Goal: Find specific page/section: Find specific page/section

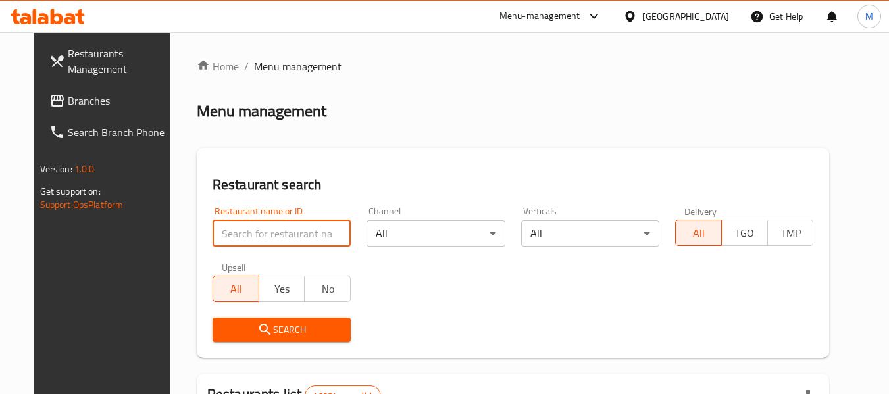
click at [309, 238] on input "search" at bounding box center [282, 233] width 138 height 26
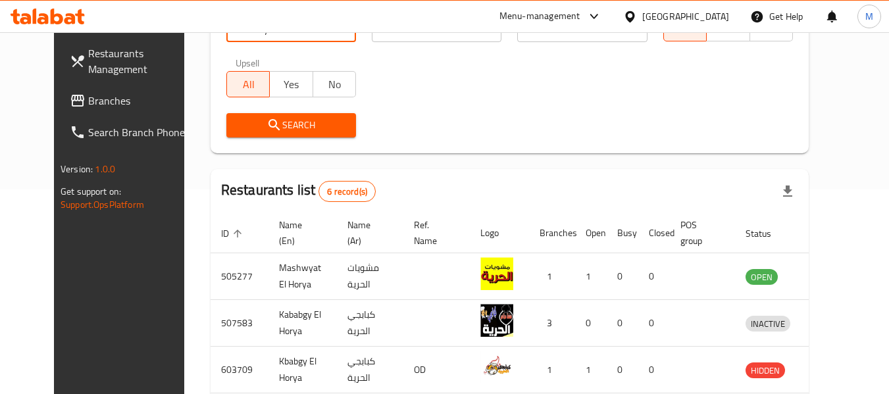
scroll to position [415, 0]
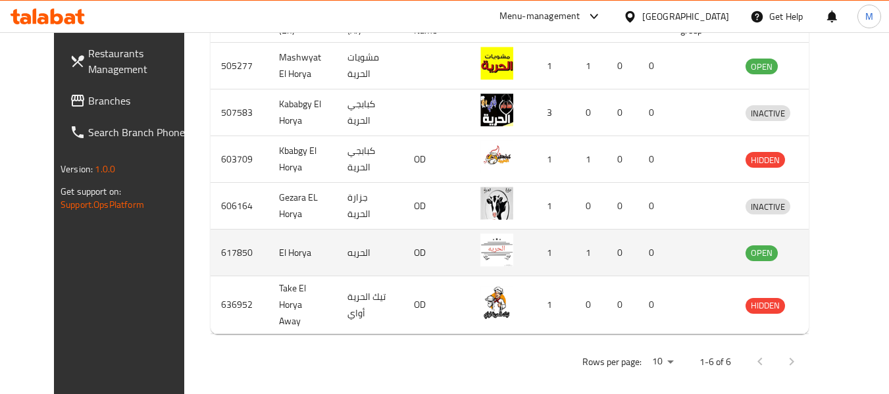
click at [211, 259] on td "617850" at bounding box center [240, 253] width 58 height 47
copy td "617850"
click at [211, 259] on td "617850" at bounding box center [240, 253] width 58 height 47
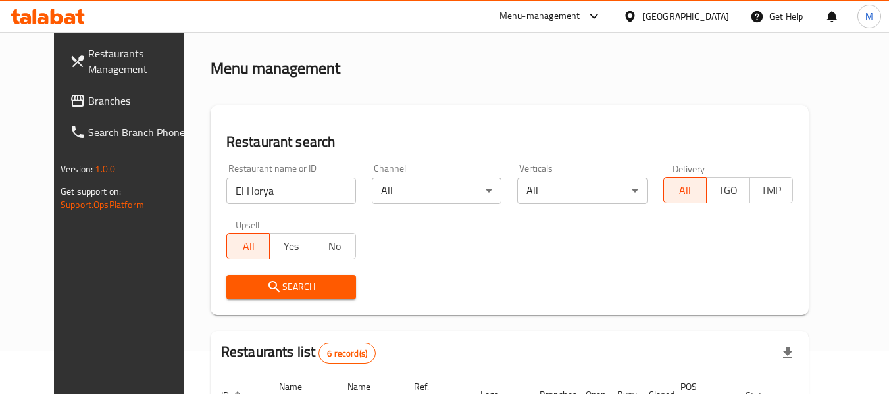
scroll to position [0, 0]
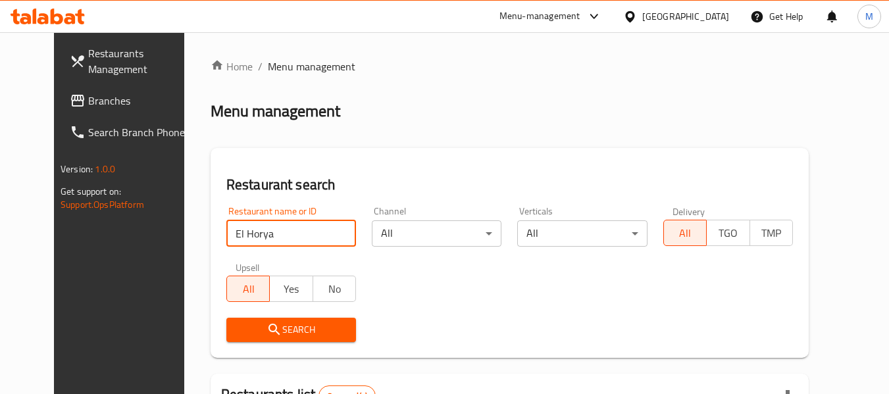
click at [293, 232] on input "El Horya" at bounding box center [291, 233] width 130 height 26
click at [293, 232] on input "ا" at bounding box center [291, 233] width 130 height 26
click button "Search" at bounding box center [291, 330] width 130 height 24
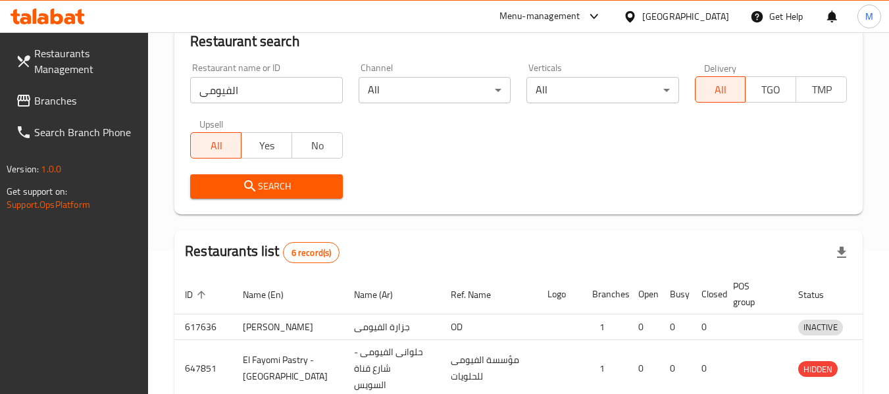
scroll to position [188, 0]
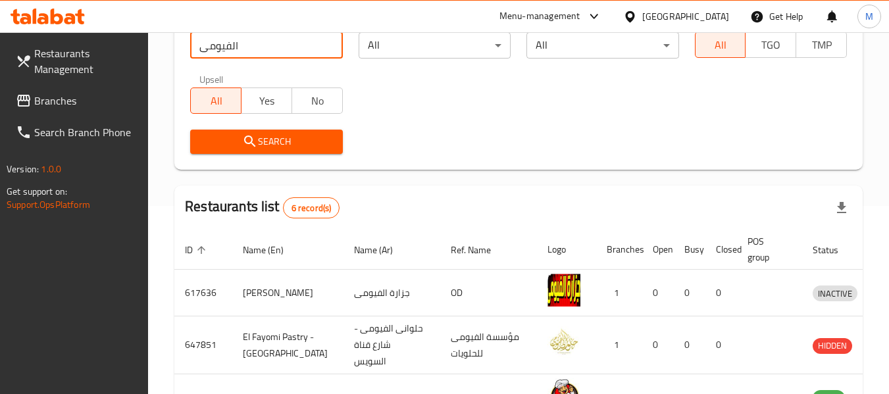
paste input "Fayomy fresh foods"
click button "Search" at bounding box center [266, 142] width 152 height 24
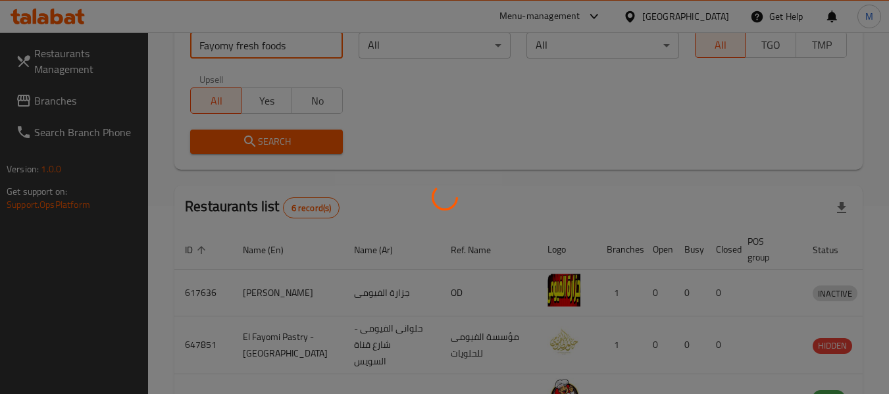
scroll to position [143, 0]
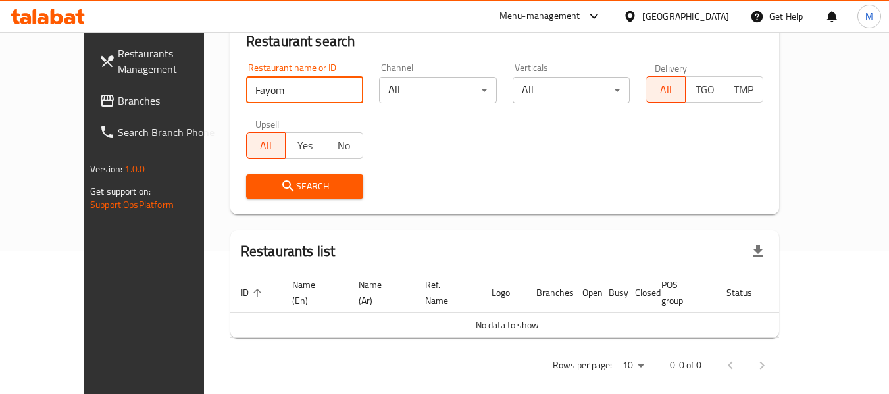
click button "Search" at bounding box center [305, 186] width 118 height 24
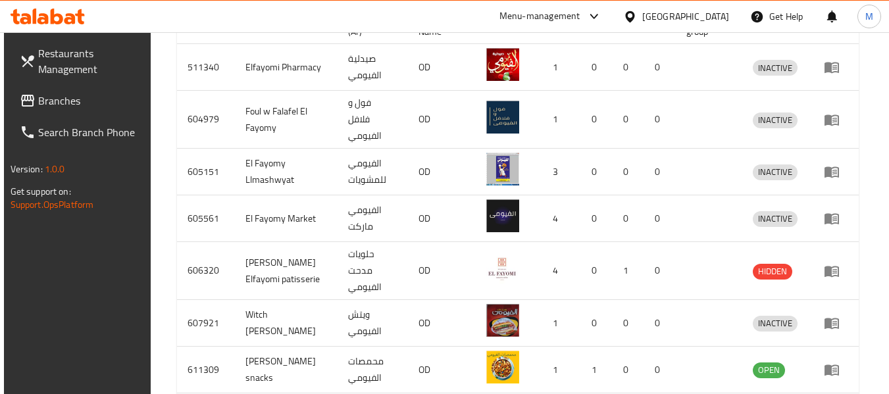
scroll to position [613, 0]
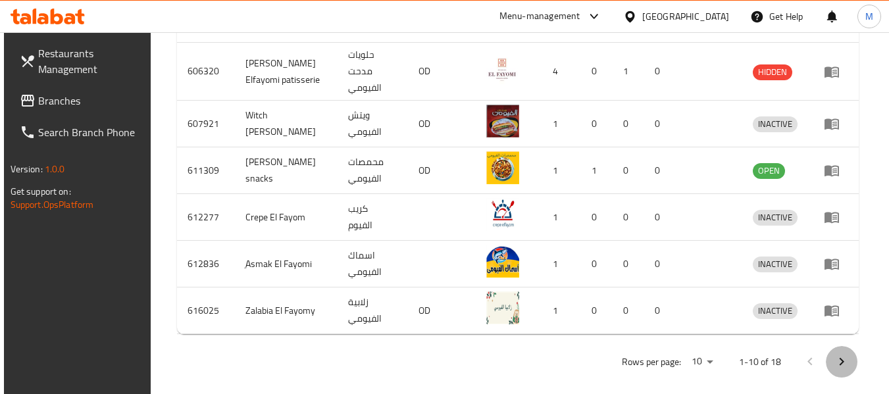
click at [849, 359] on icon "Next page" at bounding box center [842, 362] width 16 height 16
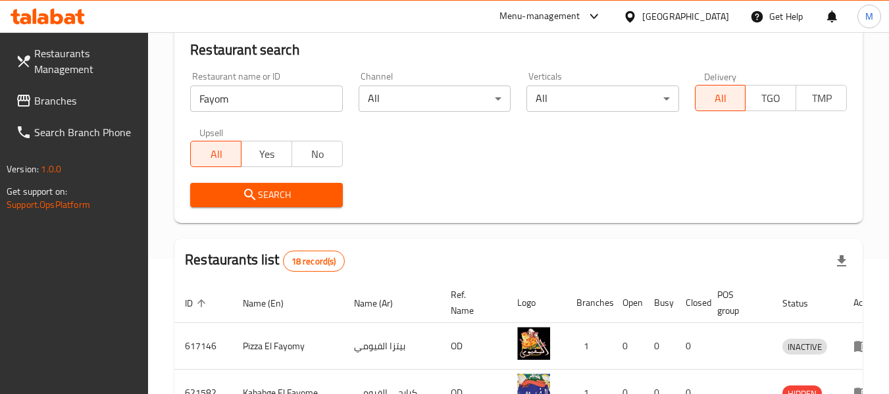
scroll to position [134, 0]
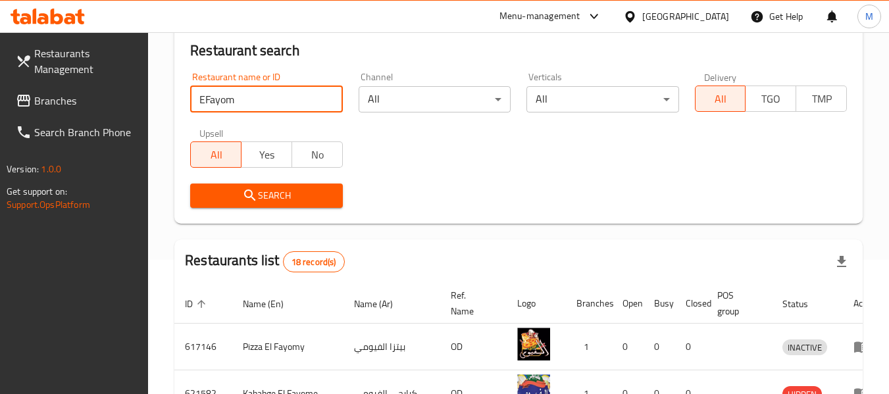
click at [197, 98] on input "EFayom" at bounding box center [266, 99] width 152 height 26
click button "Search" at bounding box center [266, 196] width 152 height 24
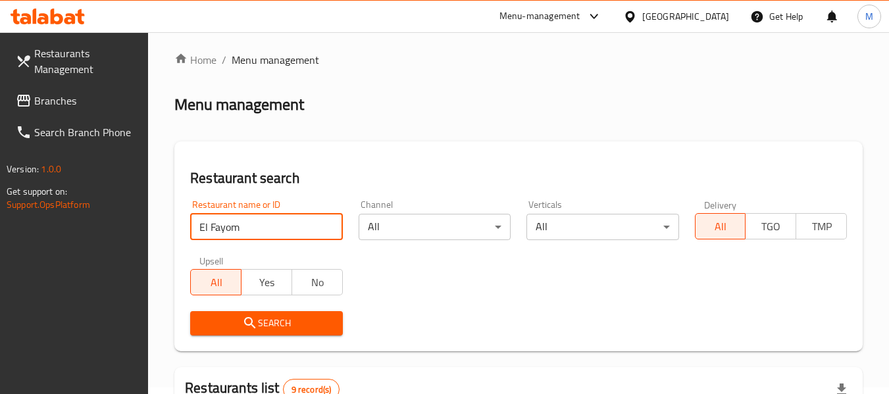
scroll to position [4, 0]
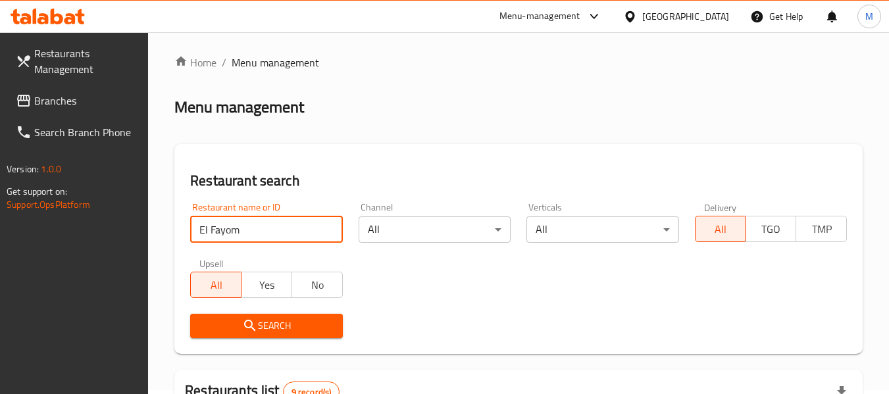
click at [276, 230] on input "El Fayom" at bounding box center [266, 229] width 152 height 26
click button "Search" at bounding box center [266, 326] width 152 height 24
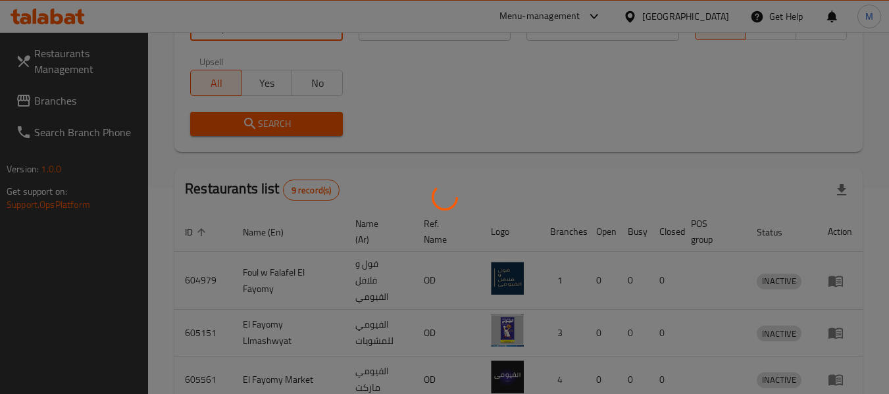
scroll to position [143, 0]
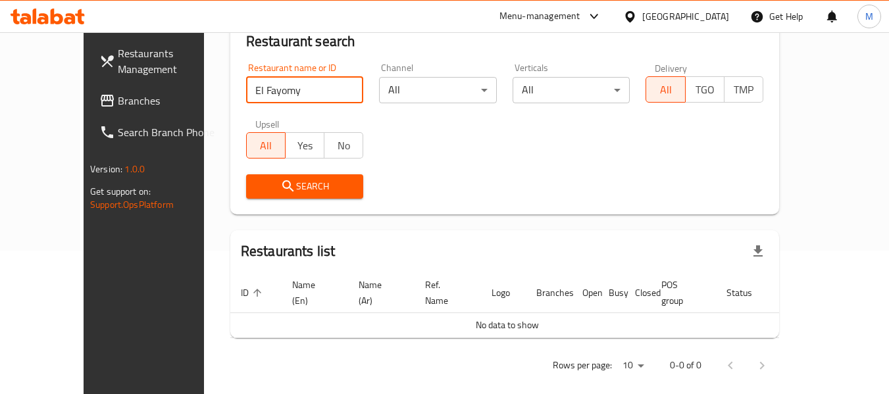
click button "Search" at bounding box center [305, 186] width 118 height 24
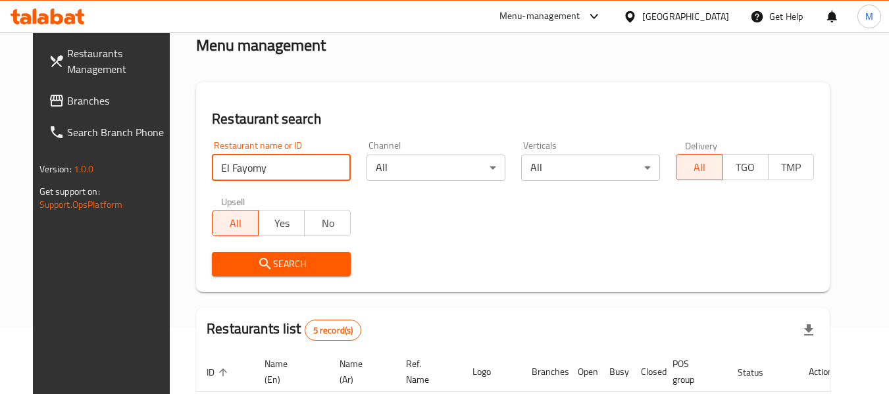
scroll to position [61, 0]
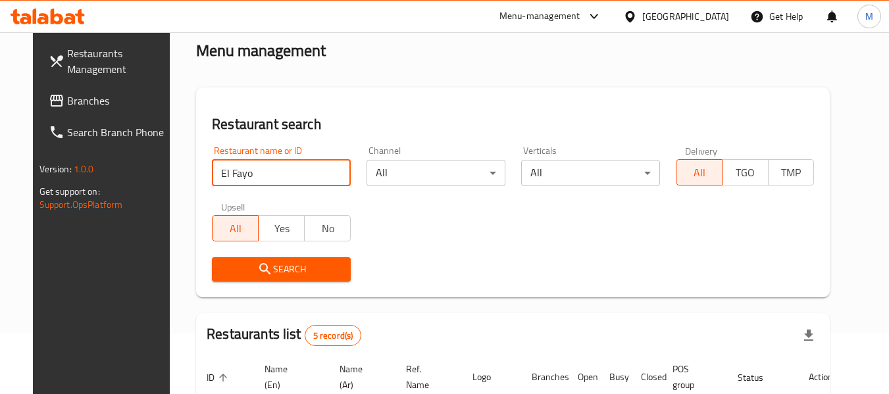
type input "El [PERSON_NAME]"
click at [67, 103] on span "Branches" at bounding box center [119, 101] width 104 height 16
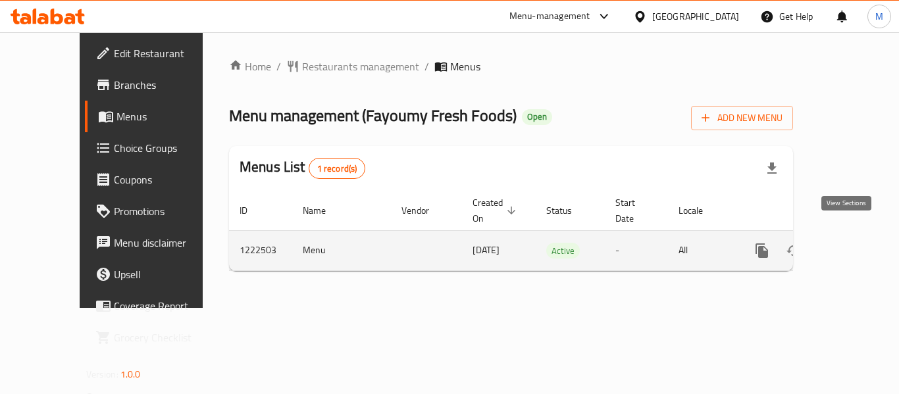
click at [849, 243] on icon "enhanced table" at bounding box center [857, 251] width 16 height 16
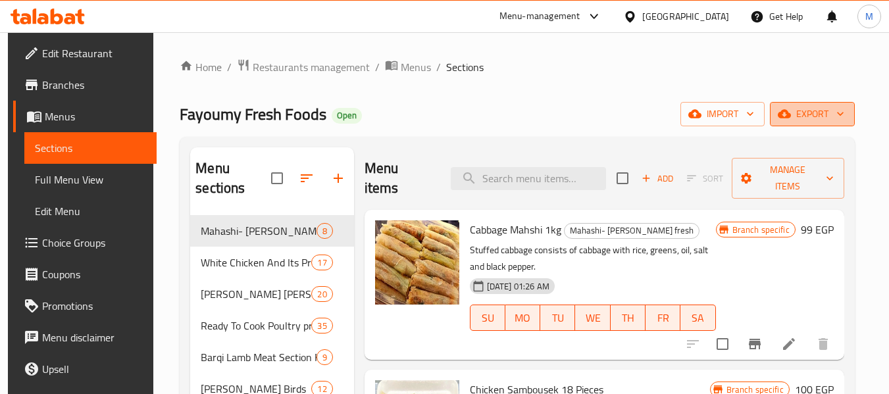
click at [855, 123] on button "export" at bounding box center [812, 114] width 85 height 24
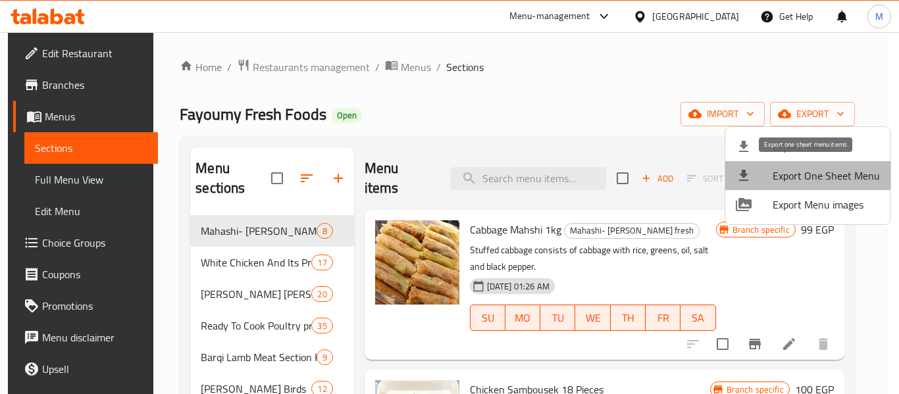
click at [855, 174] on span "Export One Sheet Menu" at bounding box center [825, 176] width 107 height 16
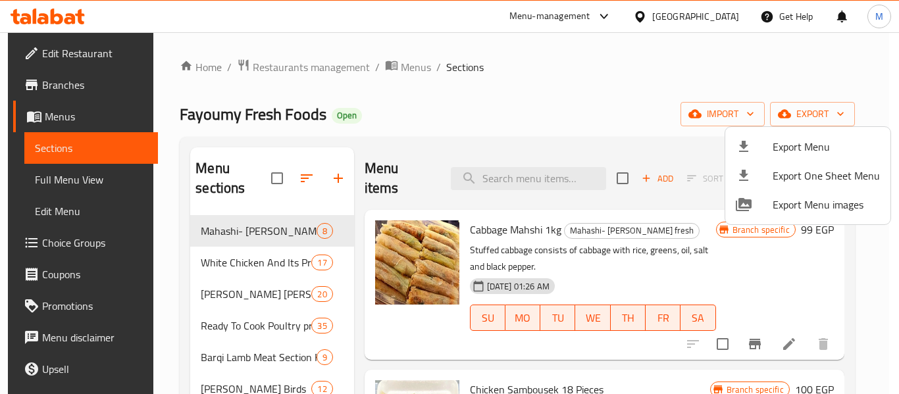
click at [291, 60] on div at bounding box center [449, 197] width 899 height 394
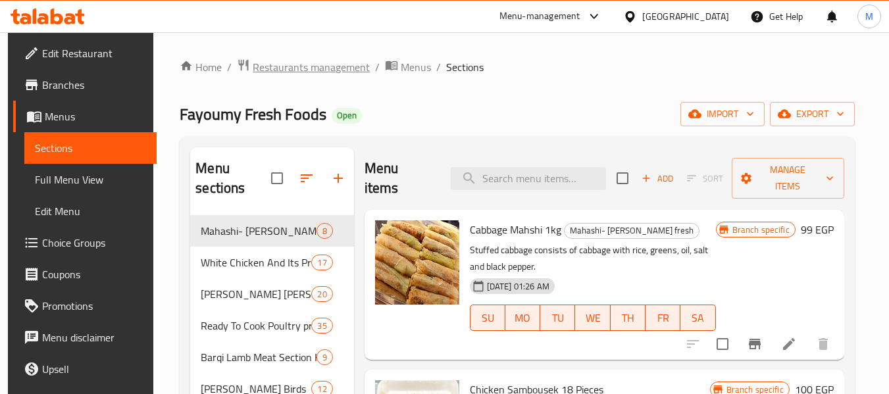
click at [301, 70] on span "Restaurants management" at bounding box center [311, 67] width 117 height 16
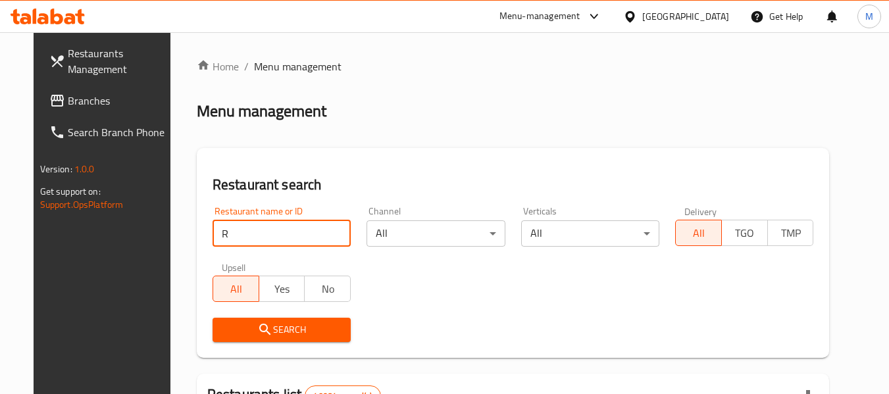
click at [303, 223] on input "R" at bounding box center [282, 233] width 138 height 26
click button "Search" at bounding box center [282, 330] width 138 height 24
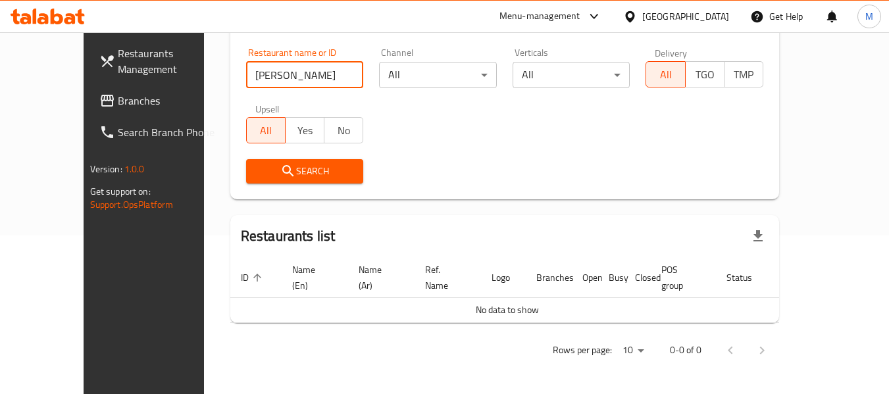
scroll to position [143, 0]
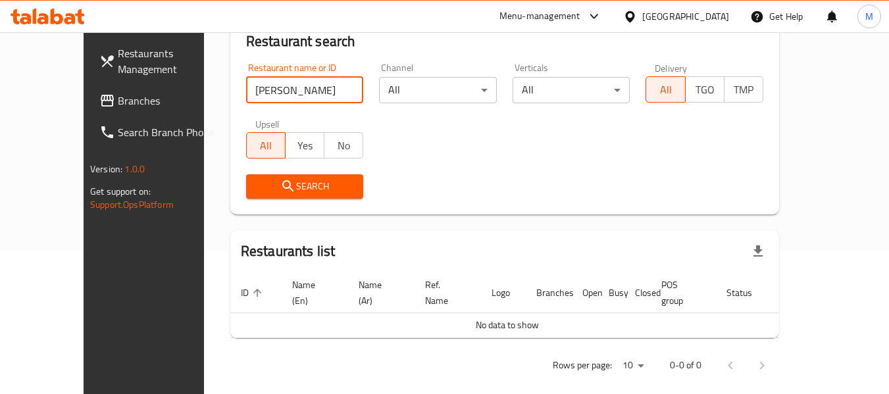
click button "Search" at bounding box center [305, 186] width 118 height 24
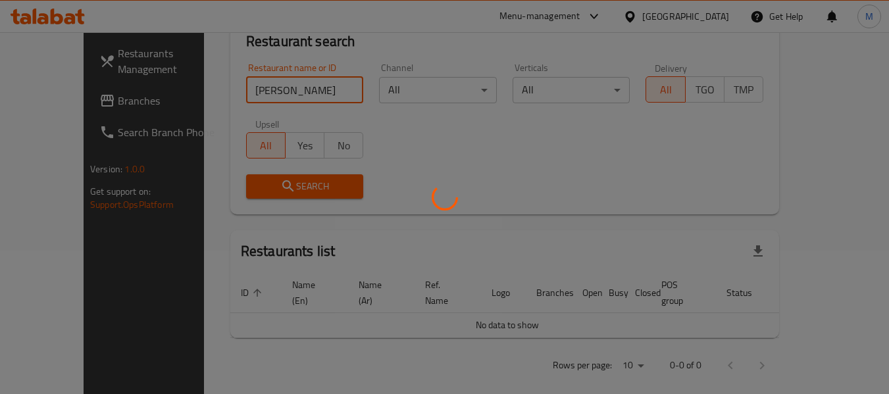
scroll to position [193, 0]
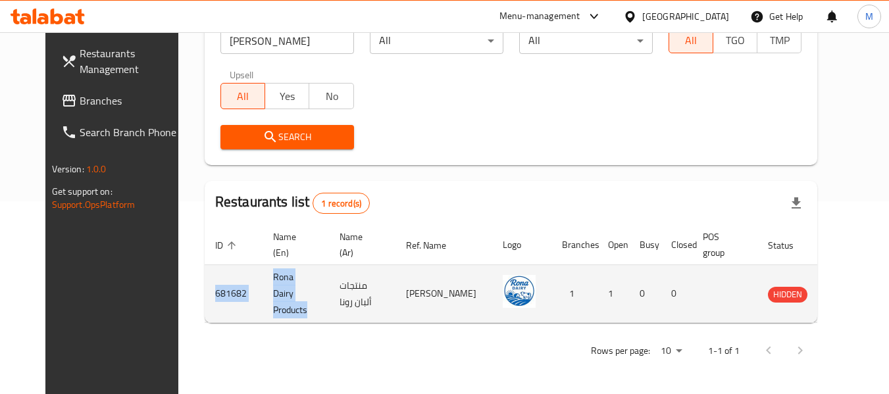
drag, startPoint x: 182, startPoint y: 291, endPoint x: 287, endPoint y: 300, distance: 105.6
click at [287, 300] on tr "681682 Rona Dairy Products منتجات ألبان رونا نور الدين عزمى سليم عبدالسلام سكيك…" at bounding box center [538, 294] width 667 height 58
copy tr "681682 Rona Dairy Products"
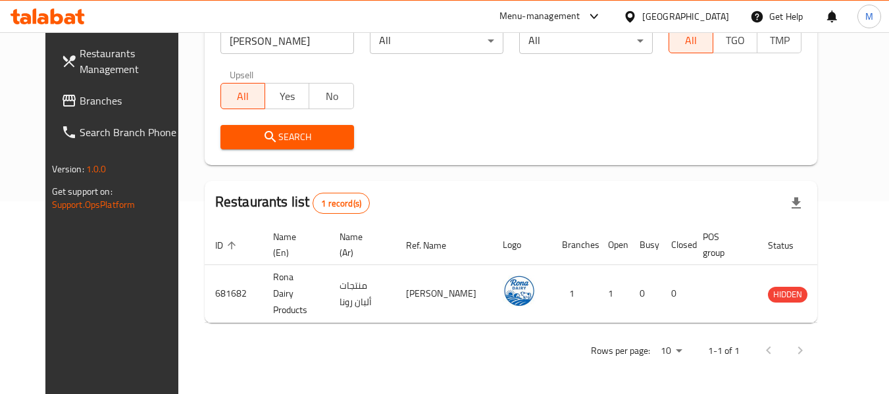
click at [258, 43] on input "Rona Dairy" at bounding box center [287, 41] width 134 height 26
type input "Zaher butchery"
click button "Search" at bounding box center [287, 137] width 134 height 24
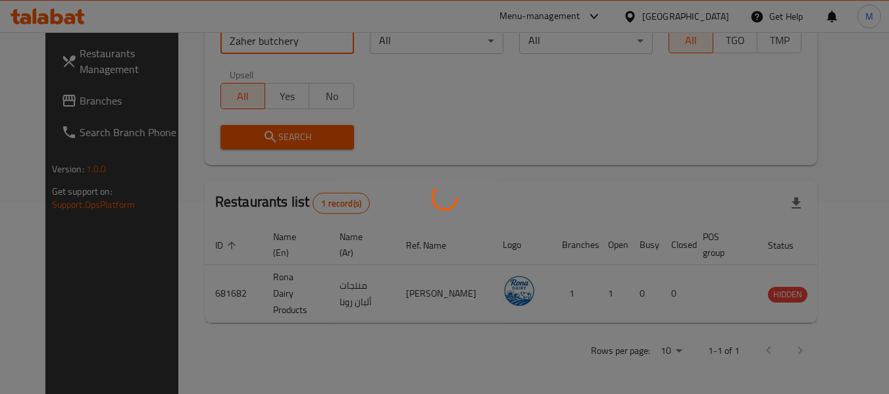
scroll to position [182, 0]
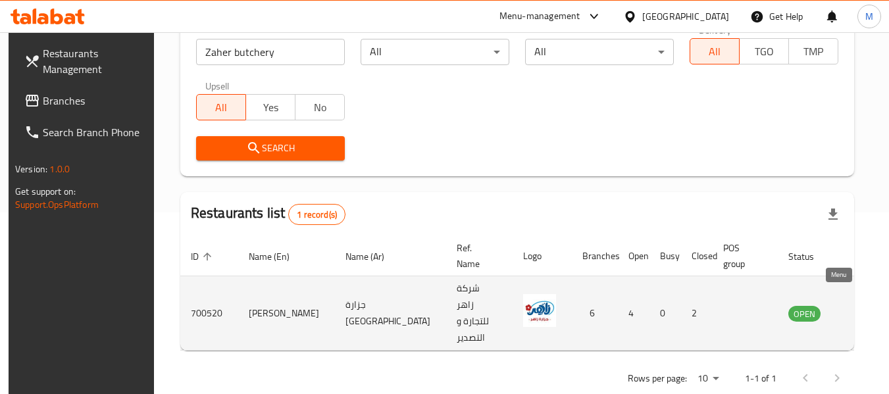
click at [857, 305] on link "enhanced table" at bounding box center [869, 313] width 24 height 16
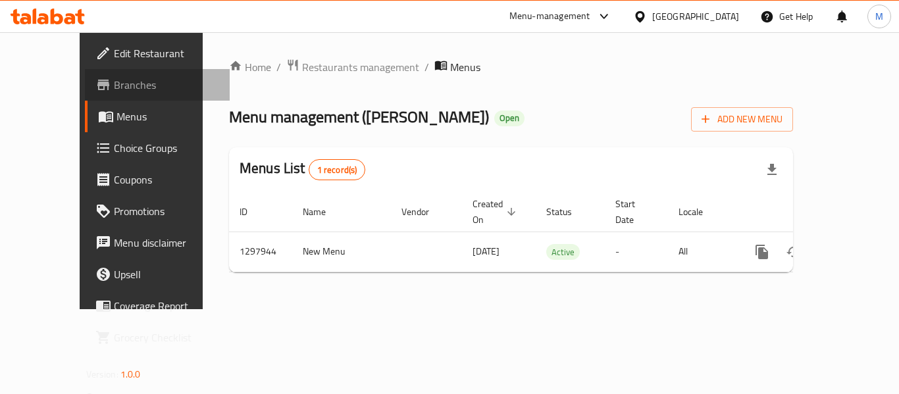
click at [85, 74] on link "Branches" at bounding box center [157, 85] width 145 height 32
